Goal: Communication & Community: Ask a question

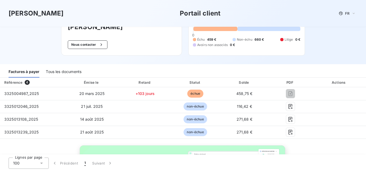
scroll to position [55, 0]
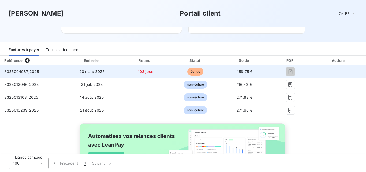
click at [29, 74] on span "3325004987_2025" at bounding box center [21, 71] width 35 height 5
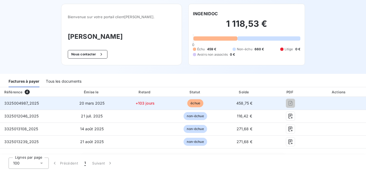
scroll to position [0, 0]
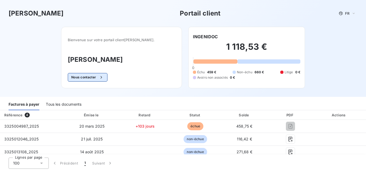
click at [103, 75] on div "button" at bounding box center [100, 77] width 8 height 5
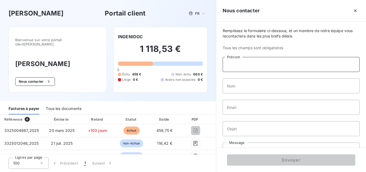
click at [241, 68] on input "Prénom" at bounding box center [291, 64] width 137 height 15
type input "[PERSON_NAME]"
type input "wilmart"
click at [248, 103] on input "Email" at bounding box center [291, 107] width 137 height 15
paste input "[PERSON_NAME][EMAIL_ADDRESS][DOMAIN_NAME]"
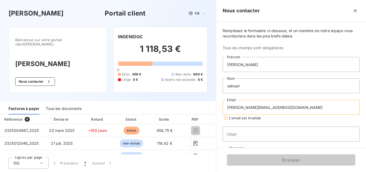
type input "[PERSON_NAME][EMAIL_ADDRESS][DOMAIN_NAME]"
click at [239, 134] on input "Objet" at bounding box center [291, 134] width 137 height 15
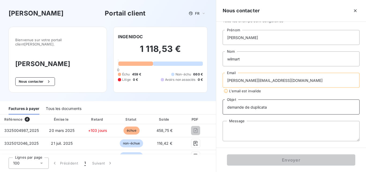
type input "demande de duplicata"
click at [240, 133] on textarea "Message" at bounding box center [291, 131] width 137 height 20
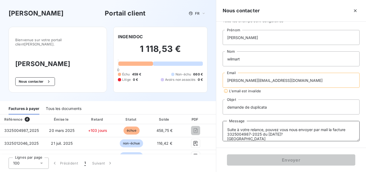
scroll to position [13, 0]
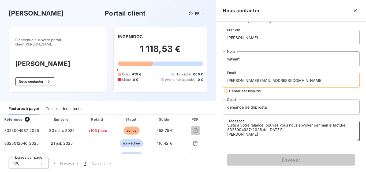
type textarea "Bonjour Suite à votre relance, pouvez vous nous envoyer par mail la facture 332…"
click at [271, 83] on input "[PERSON_NAME][EMAIL_ADDRESS][DOMAIN_NAME]" at bounding box center [291, 80] width 137 height 15
drag, startPoint x: 281, startPoint y: 82, endPoint x: 214, endPoint y: 82, distance: 66.4
click at [223, 82] on input "[PERSON_NAME][EMAIL_ADDRESS][DOMAIN_NAME]" at bounding box center [291, 80] width 137 height 15
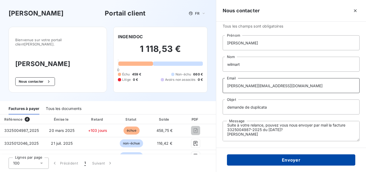
type input "[PERSON_NAME][EMAIL_ADDRESS][DOMAIN_NAME]"
click at [294, 162] on button "Envoyer" at bounding box center [291, 160] width 128 height 11
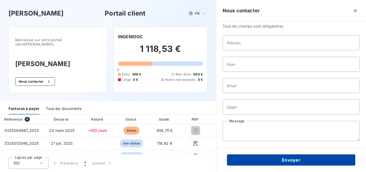
scroll to position [0, 0]
